Goal: Information Seeking & Learning: Learn about a topic

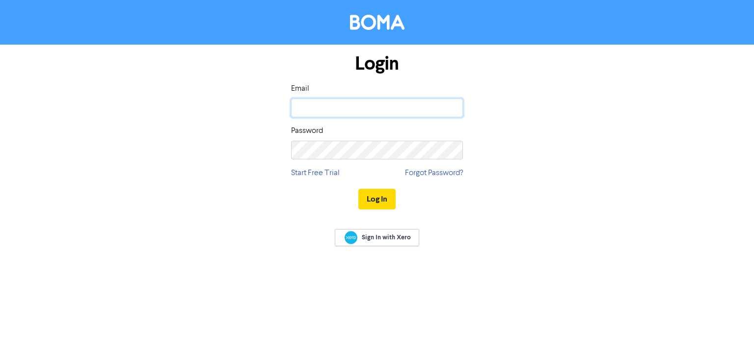
click at [326, 108] on input "email" at bounding box center [377, 108] width 172 height 19
type input "[PERSON_NAME][EMAIL_ADDRESS][DOMAIN_NAME]"
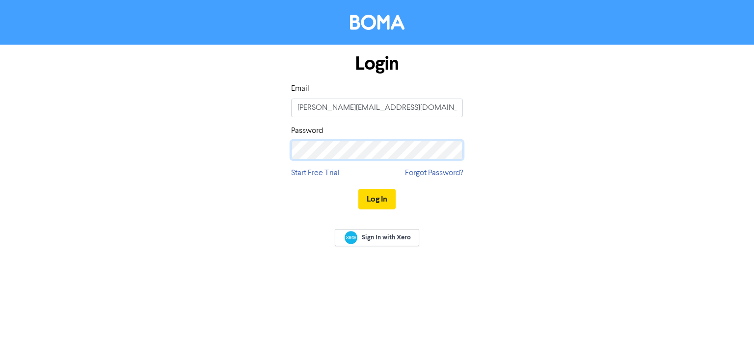
click at [358, 189] on button "Log In" at bounding box center [376, 199] width 37 height 21
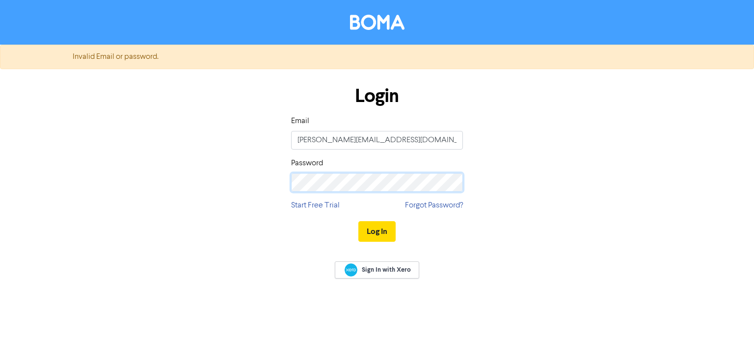
click at [358, 221] on button "Log In" at bounding box center [376, 231] width 37 height 21
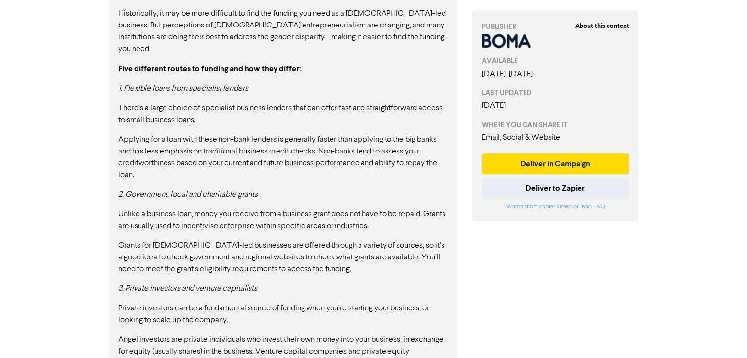
scroll to position [921, 0]
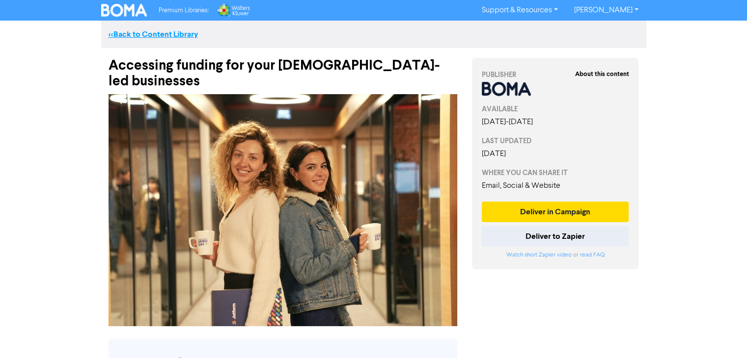
click at [158, 33] on link "<< Back to Content Library" at bounding box center [152, 34] width 89 height 10
